Goal: Task Accomplishment & Management: Complete application form

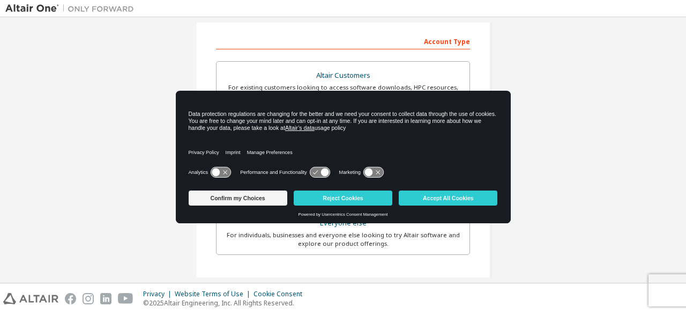
scroll to position [160, 0]
click at [447, 199] on button "Accept All Cookies" at bounding box center [448, 197] width 99 height 15
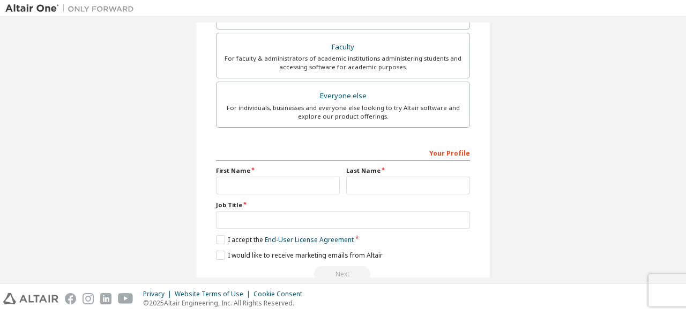
scroll to position [288, 0]
click at [333, 176] on input "text" at bounding box center [278, 185] width 124 height 18
type input "*******"
click at [381, 180] on input "text" at bounding box center [408, 185] width 124 height 18
type input "*****"
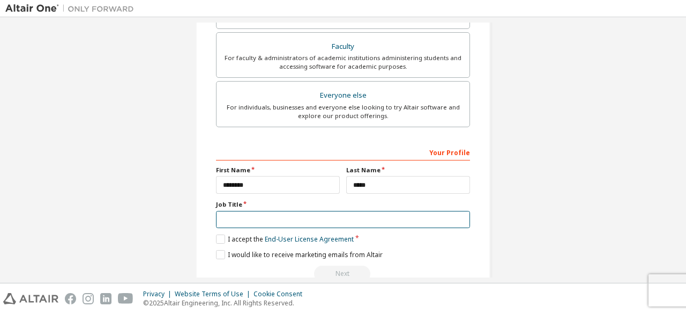
click at [326, 211] on input "text" at bounding box center [343, 220] width 254 height 18
type input "**"
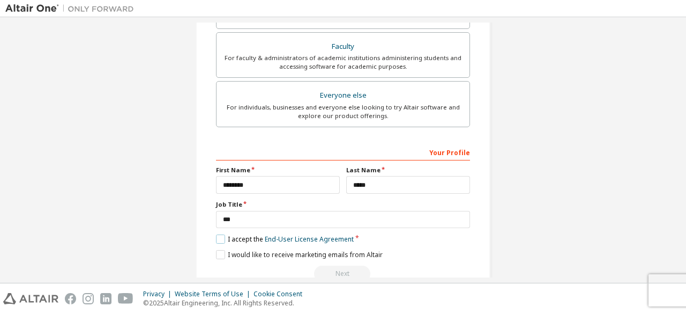
click at [219, 234] on label "I accept the End-User License Agreement" at bounding box center [285, 238] width 138 height 9
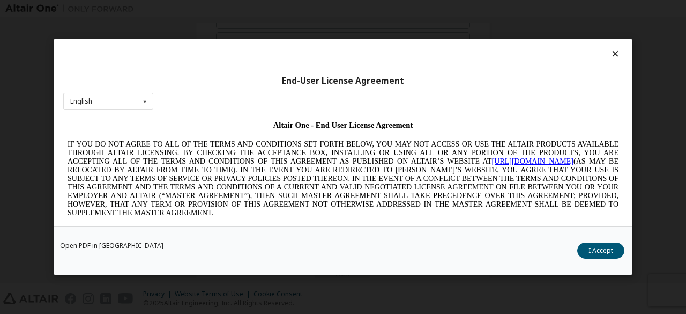
scroll to position [0, 0]
click at [607, 253] on button "I Accept" at bounding box center [600, 250] width 47 height 16
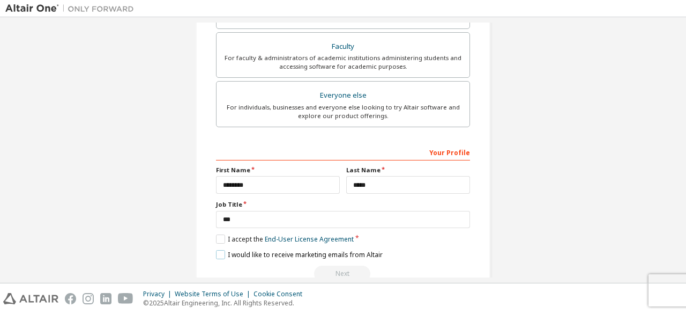
click at [218, 254] on label "I would like to receive marketing emails from Altair" at bounding box center [299, 254] width 167 height 9
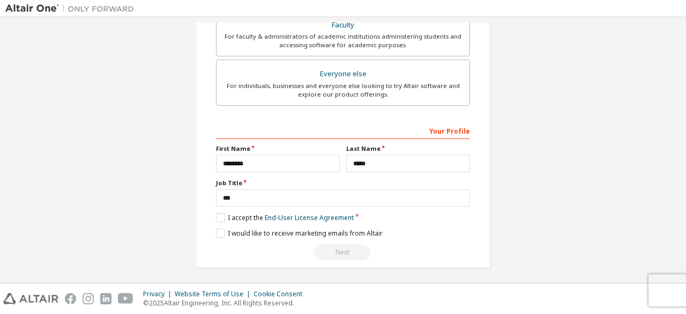
click at [678, 20] on div "Create an Altair One Account For Free Trials, Licenses, Downloads, Learning & D…" at bounding box center [343, 149] width 686 height 265
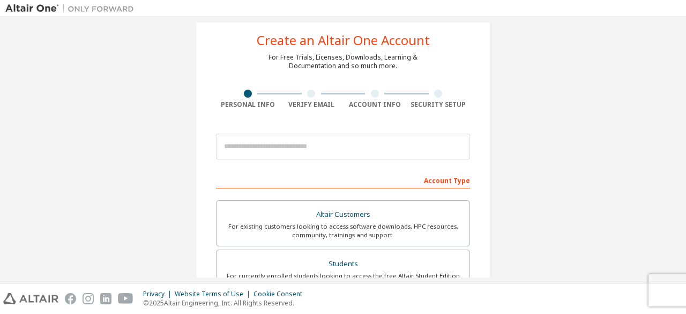
scroll to position [0, 0]
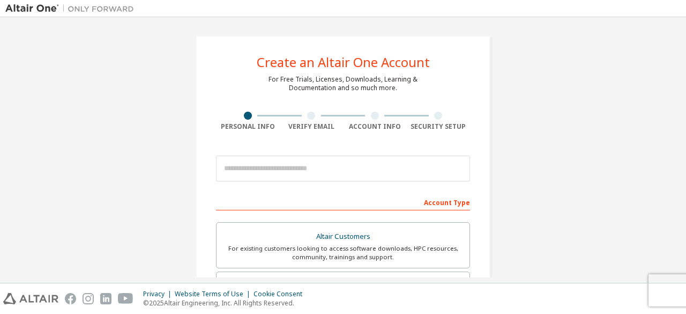
drag, startPoint x: 681, startPoint y: 129, endPoint x: 686, endPoint y: 150, distance: 20.9
click at [686, 150] on div "Create an Altair One Account For Free Trials, Licenses, Downloads, Learning & D…" at bounding box center [343, 149] width 686 height 265
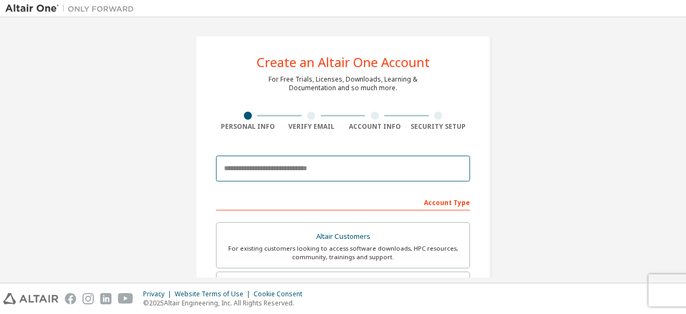
click at [399, 177] on input "email" at bounding box center [343, 168] width 254 height 26
click at [355, 171] on input "email" at bounding box center [343, 168] width 254 height 26
type input "**********"
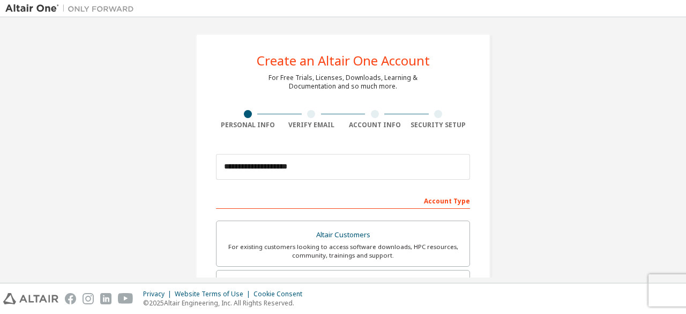
drag, startPoint x: 663, startPoint y: 135, endPoint x: 664, endPoint y: 184, distance: 48.8
click at [664, 184] on div "**********" at bounding box center [343, 305] width 676 height 568
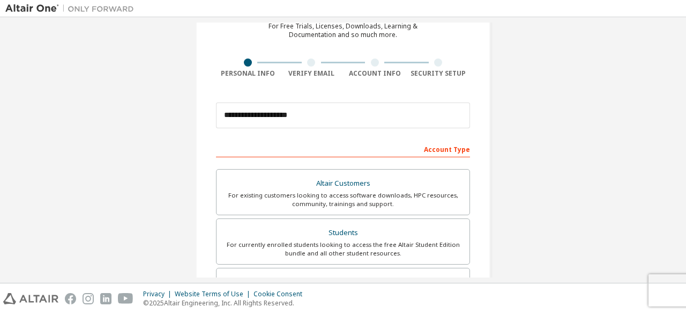
scroll to position [0, 0]
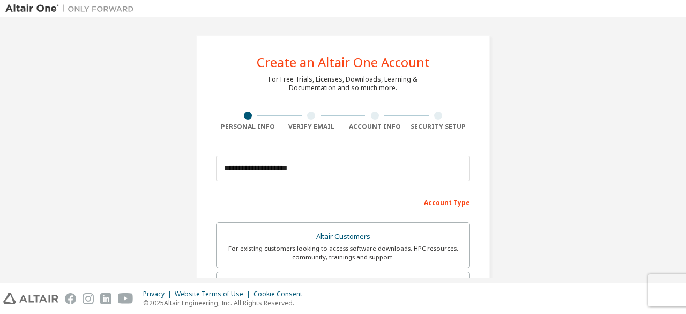
click at [309, 115] on div at bounding box center [311, 116] width 8 height 8
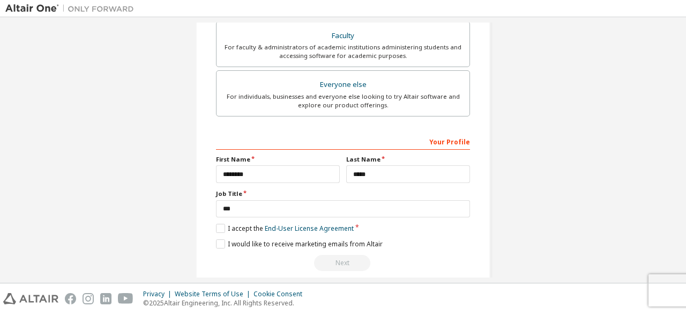
scroll to position [310, 0]
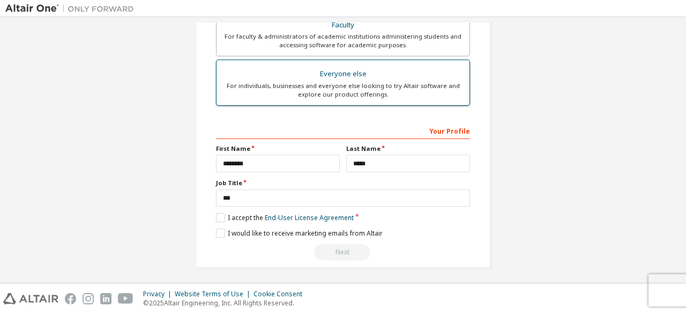
click at [334, 72] on div "Everyone else" at bounding box center [343, 73] width 240 height 15
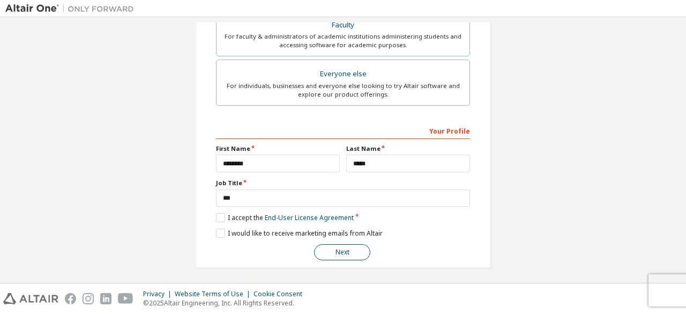
click at [333, 248] on button "Next" at bounding box center [342, 252] width 56 height 16
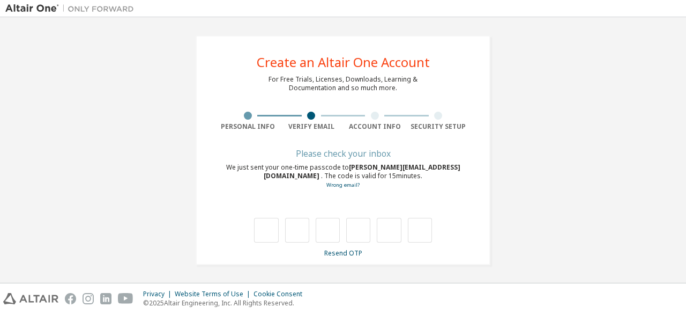
click at [361, 112] on div at bounding box center [375, 116] width 64 height 8
